Goal: Communication & Community: Answer question/provide support

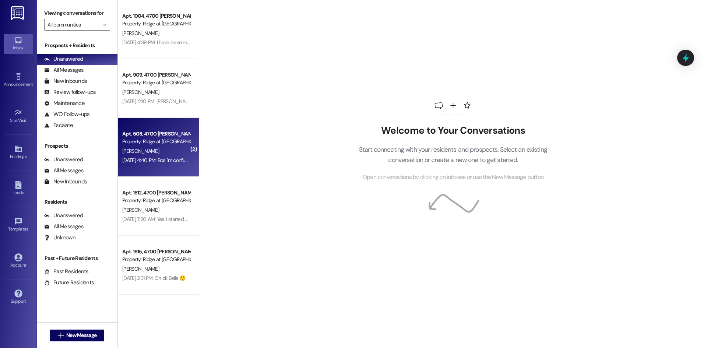
click at [161, 146] on div "[PERSON_NAME]" at bounding box center [156, 150] width 70 height 9
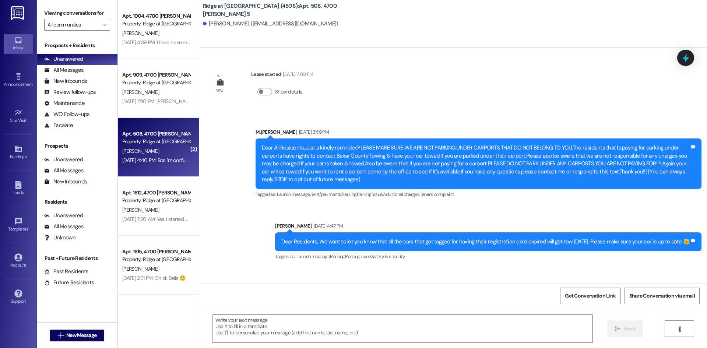
scroll to position [10270, 0]
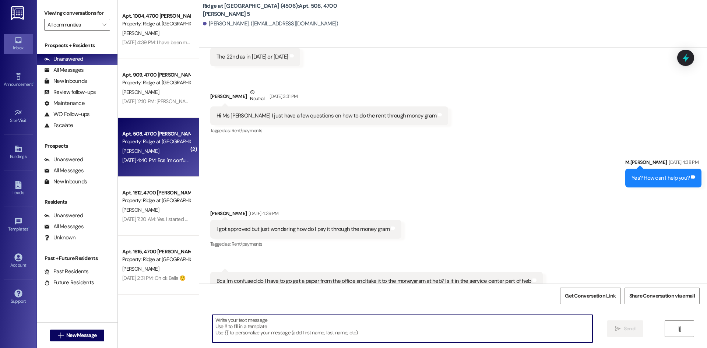
click at [237, 319] on textarea at bounding box center [402, 329] width 380 height 28
click at [288, 322] on textarea at bounding box center [402, 329] width 380 height 28
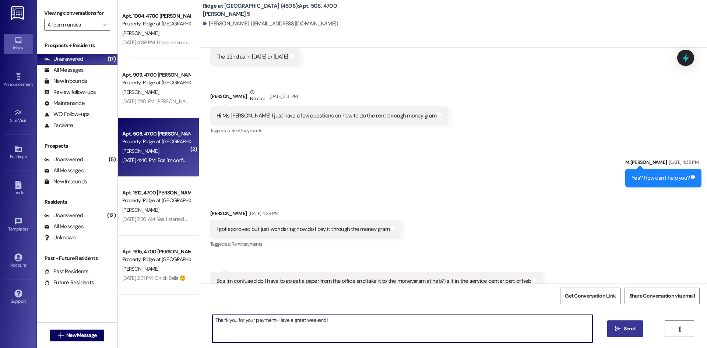
type textarea "Thank you for your payment-Have a great weekend!"
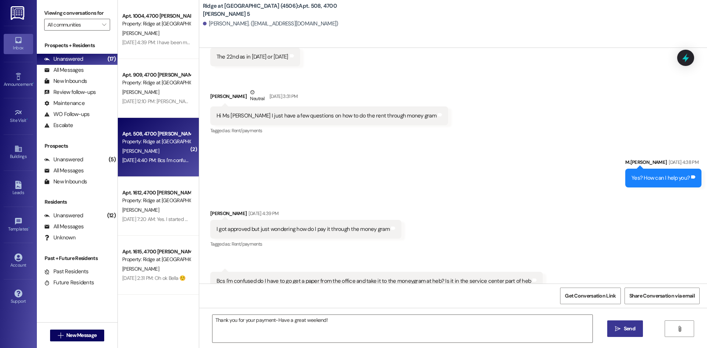
click at [632, 328] on span "Send" at bounding box center [628, 329] width 11 height 8
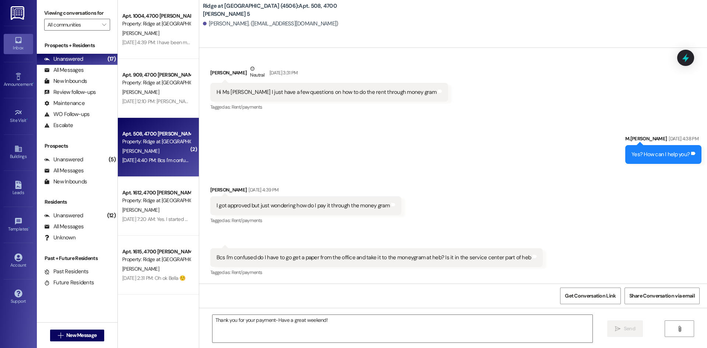
scroll to position [10321, 0]
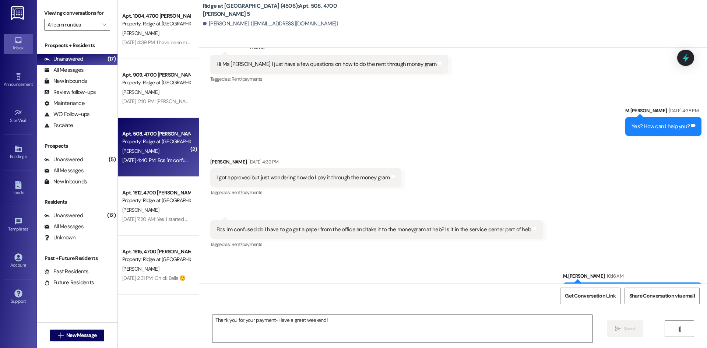
click at [158, 151] on div "[PERSON_NAME]" at bounding box center [156, 150] width 70 height 9
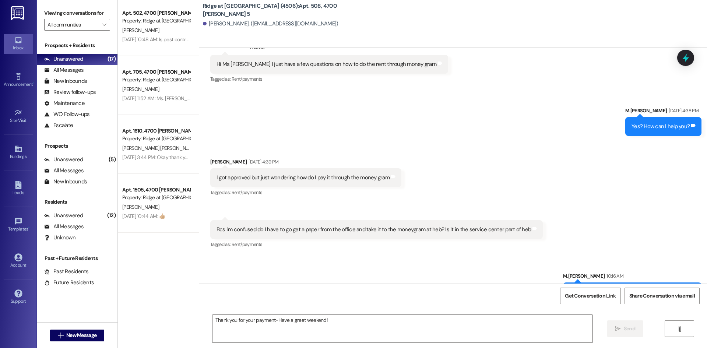
scroll to position [0, 0]
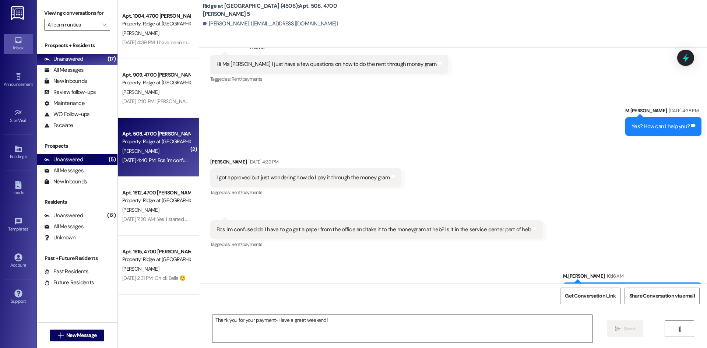
click at [72, 158] on div "Unanswered" at bounding box center [63, 160] width 39 height 8
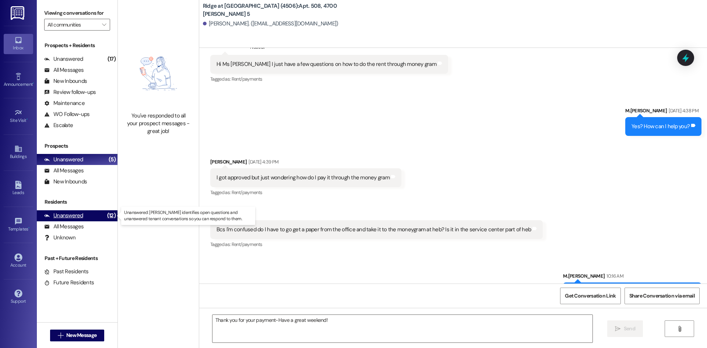
click at [98, 215] on div "Unanswered (12)" at bounding box center [77, 215] width 81 height 11
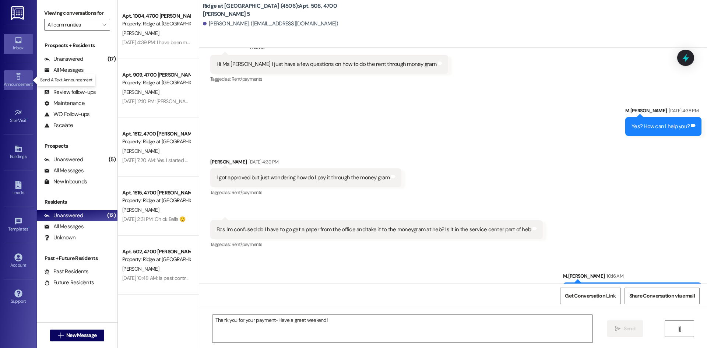
click at [17, 82] on div "Announcement •" at bounding box center [18, 84] width 37 height 7
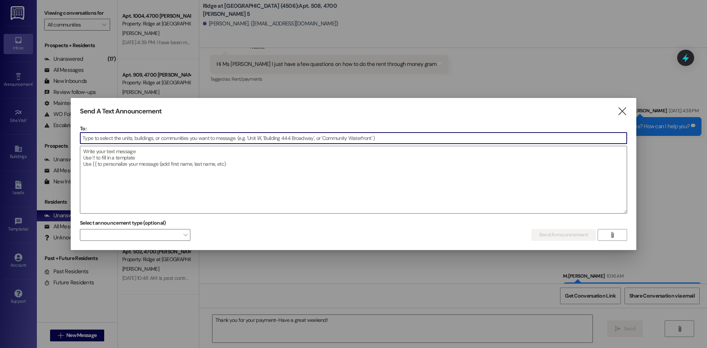
click at [615, 112] on div "Send A Text Announcement " at bounding box center [353, 111] width 547 height 8
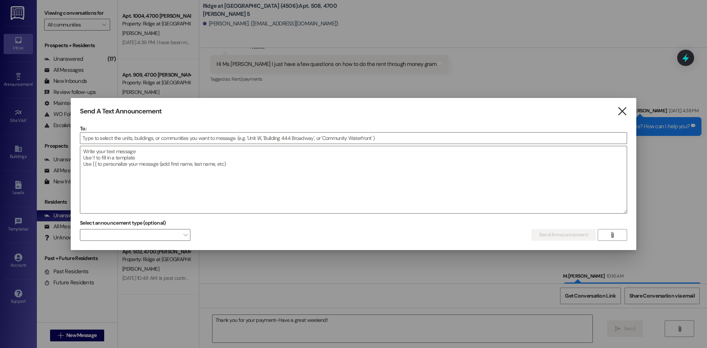
click at [621, 110] on icon "" at bounding box center [622, 111] width 10 height 8
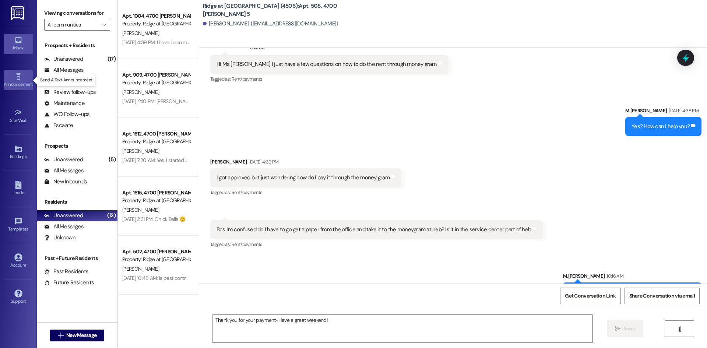
click at [17, 85] on div "Announcement •" at bounding box center [18, 84] width 37 height 7
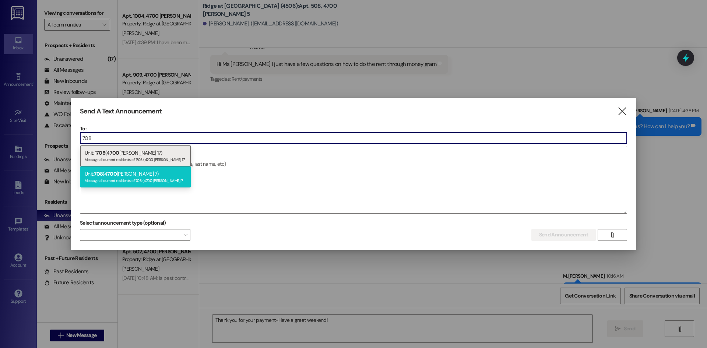
type input "708"
click at [139, 179] on div "Message all current residents of 708 (4700 [PERSON_NAME] 7" at bounding box center [136, 180] width 102 height 6
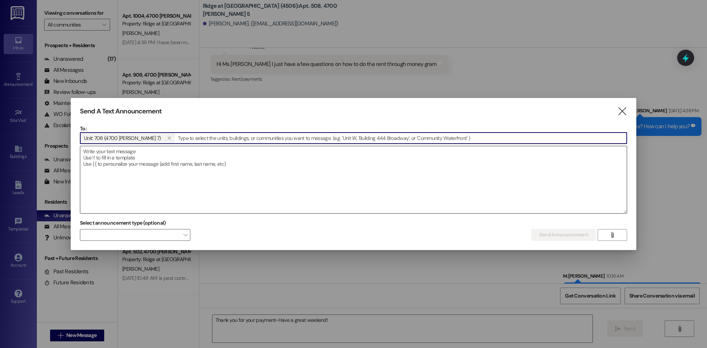
click at [109, 153] on textarea at bounding box center [353, 179] width 546 height 67
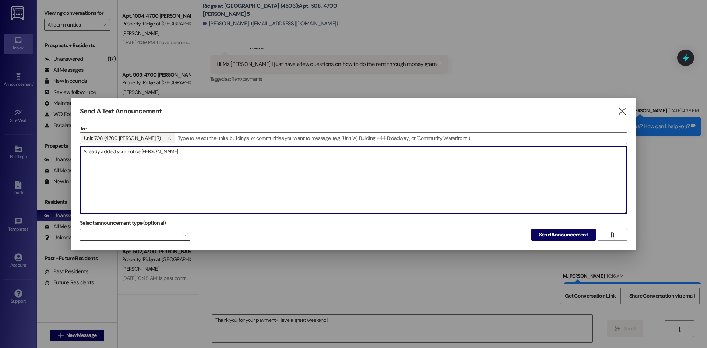
type textarea "Already added your notice,[PERSON_NAME]"
click at [184, 236] on span "" at bounding box center [185, 235] width 4 height 12
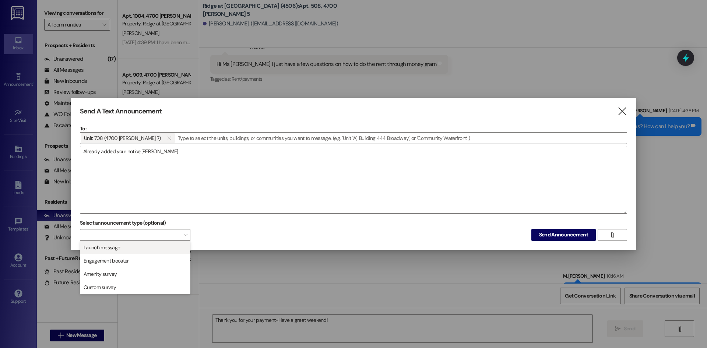
click at [176, 241] on button "Launch message" at bounding box center [135, 247] width 110 height 13
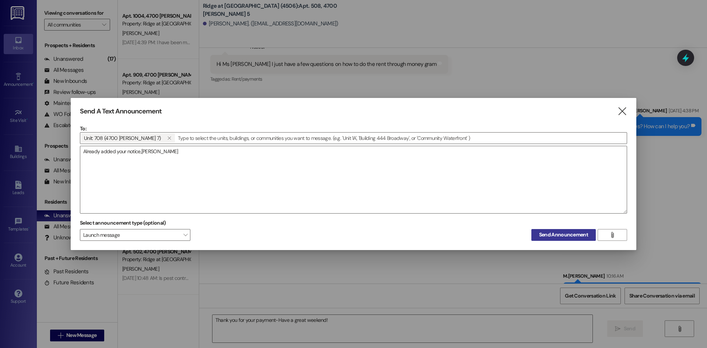
click at [556, 233] on span "Send Announcement" at bounding box center [563, 235] width 49 height 8
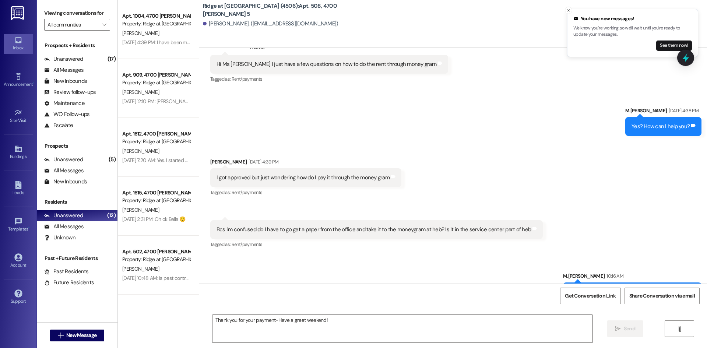
scroll to position [10372, 0]
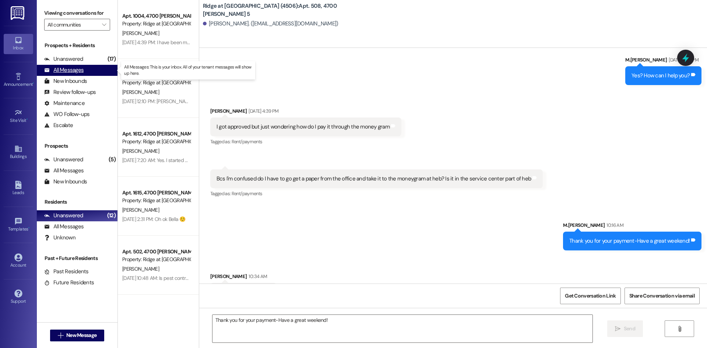
click at [80, 70] on div "All Messages" at bounding box center [63, 70] width 39 height 8
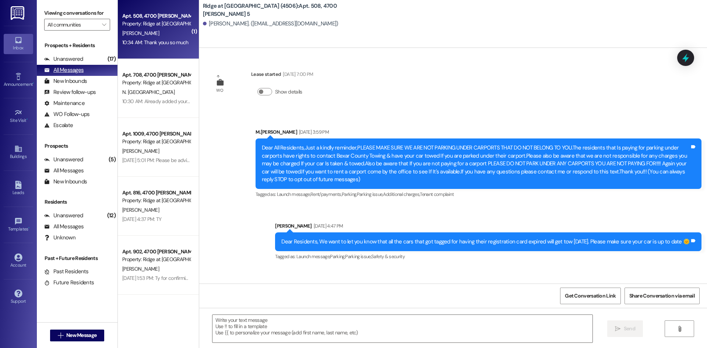
scroll to position [10383, 0]
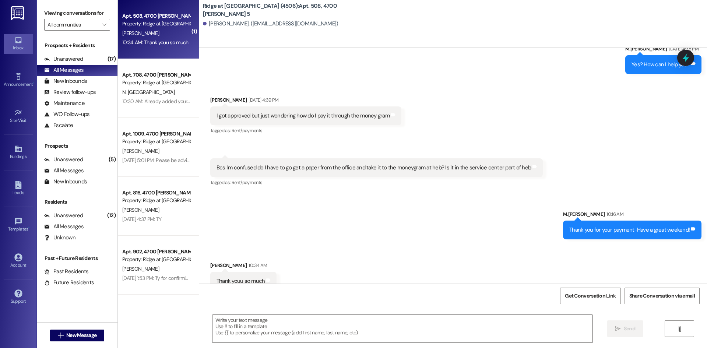
click at [167, 26] on div "Property: Ridge at [GEOGRAPHIC_DATA] (4506)" at bounding box center [156, 24] width 68 height 8
click at [78, 72] on div "All Messages" at bounding box center [63, 70] width 39 height 8
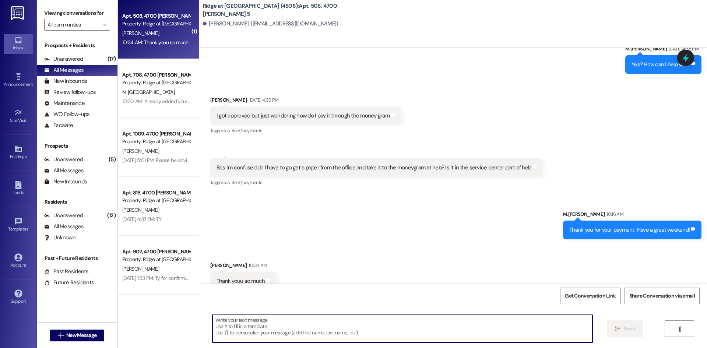
click at [283, 322] on textarea at bounding box center [402, 329] width 380 height 28
type textarea "OFC"
click at [620, 330] on span " Send" at bounding box center [624, 329] width 23 height 8
